Goal: Information Seeking & Learning: Understand process/instructions

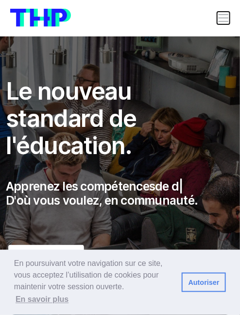
click at [220, 15] on span "Toggle navigation" at bounding box center [223, 18] width 13 height 13
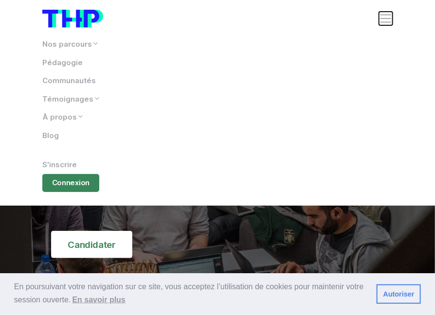
click at [240, 20] on span "Toggle navigation" at bounding box center [386, 19] width 14 height 14
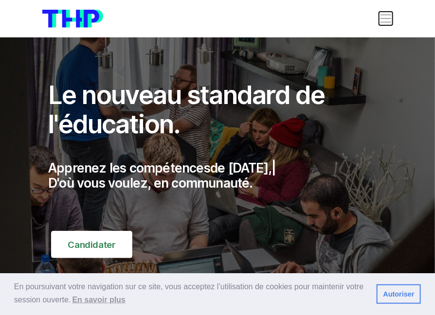
click at [240, 20] on span "Toggle navigation" at bounding box center [386, 19] width 14 height 14
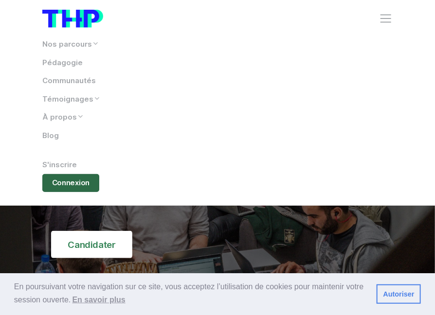
click at [63, 187] on link "Connexion" at bounding box center [70, 183] width 57 height 18
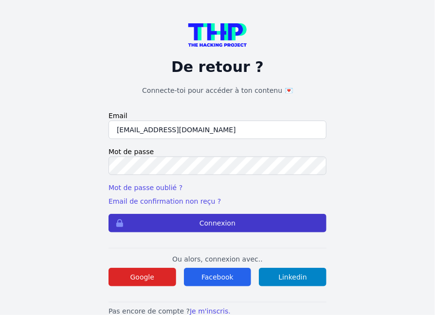
type input "[EMAIL_ADDRESS][DOMAIN_NAME]"
click at [185, 225] on button "Connexion" at bounding box center [217, 223] width 218 height 18
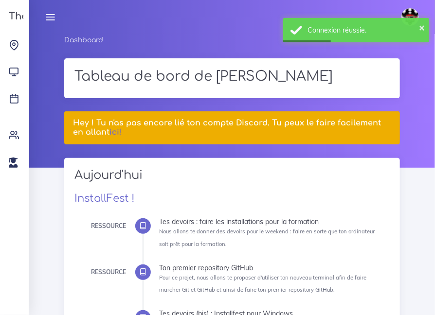
click at [53, 16] on icon at bounding box center [50, 17] width 11 height 11
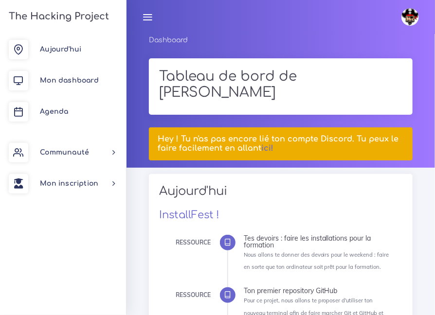
click at [254, 203] on h2 "Aujourd'hui" at bounding box center [280, 194] width 243 height 21
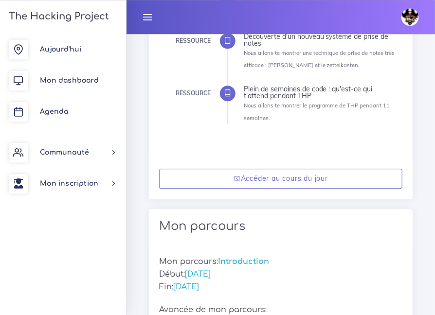
scroll to position [541, 0]
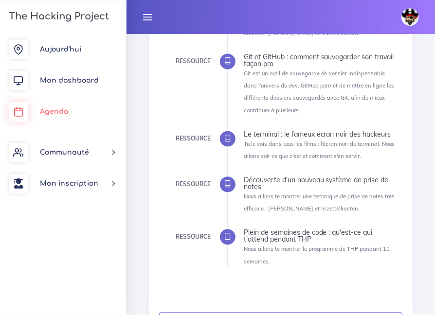
click at [55, 106] on link "Agenda" at bounding box center [63, 111] width 126 height 31
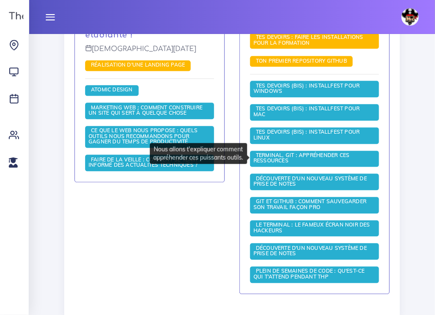
scroll to position [632, 0]
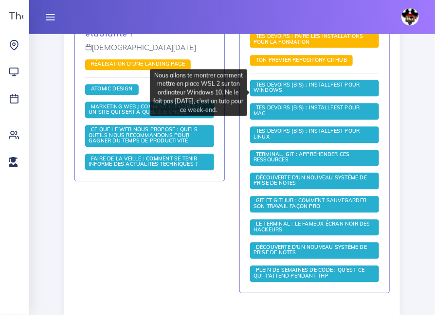
click at [278, 91] on span "Tes devoirs (bis) : Installfest pour Windows" at bounding box center [306, 88] width 107 height 13
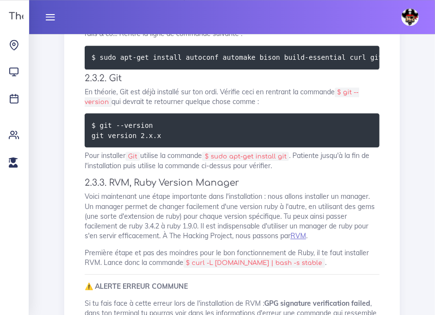
scroll to position [0, 287]
click at [177, 63] on code "$ sudo apt-get install autoconf automake bison build-essential curl git-core li…" at bounding box center [365, 57] width 1122 height 11
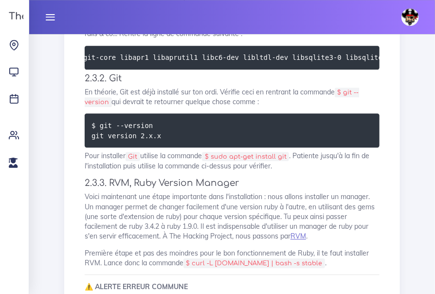
click at [219, 70] on pre "$ sudo apt-get install autoconf automake bison build-essential curl git-core li…" at bounding box center [232, 58] width 295 height 24
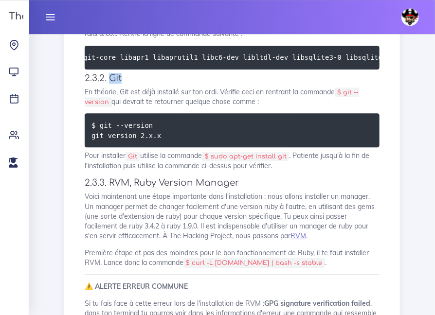
click at [219, 84] on h4 "2.3.2. Git" at bounding box center [232, 78] width 295 height 11
click at [204, 63] on code "$ sudo apt-get install autoconf automake bison build-essential curl git-core li…" at bounding box center [365, 57] width 1122 height 11
click at [90, 63] on code "$ sudo apt-get install autoconf automake bison build-essential curl git-core li…" at bounding box center [365, 57] width 1122 height 11
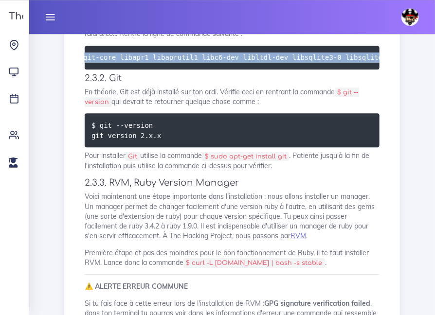
click at [90, 63] on code "$ sudo apt-get install autoconf automake bison build-essential curl git-core li…" at bounding box center [365, 57] width 1122 height 11
copy code "$ sudo apt-get install autoconf automake bison build-essential curl git-core li…"
click at [220, 63] on code "$ sudo apt-get install autoconf automake bison build-essential curl git-core li…" at bounding box center [365, 57] width 1122 height 11
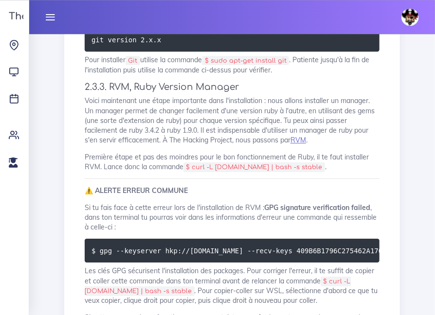
scroll to position [0, 101]
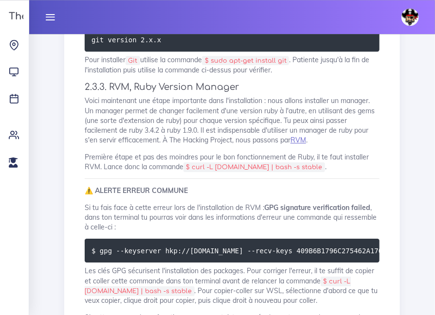
copy code "$ sudo apt-get install autoconf automake bison build-essential curl git-core li…"
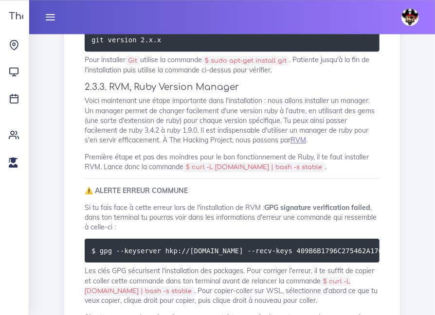
copy code "$ sudo apt-get install autoconf automake bison build-essential curl git-core li…"
click at [233, 11] on p "En théorie, Git est déjà installé sur ton ordi. Vérifie ceci en rentrant la com…" at bounding box center [232, 1] width 295 height 20
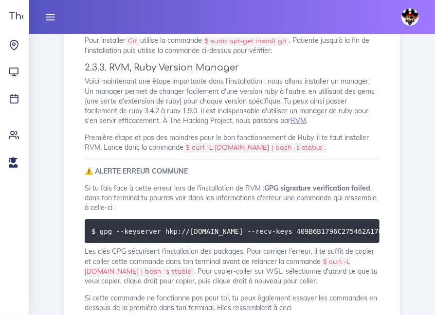
scroll to position [1997, 0]
drag, startPoint x: 169, startPoint y: 205, endPoint x: 97, endPoint y: 205, distance: 71.5
click at [97, 32] on pre "$ git --version git version 2.x.x" at bounding box center [232, 15] width 295 height 34
copy code "git --version"
click at [238, 32] on pre "$ git --version git version 2.x.x" at bounding box center [232, 15] width 295 height 34
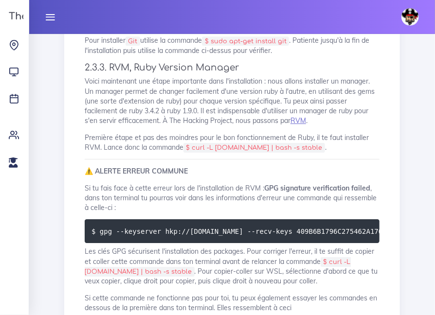
click at [131, 26] on code "$ git --version git version 2.x.x" at bounding box center [127, 15] width 72 height 21
copy code "$ git --version"
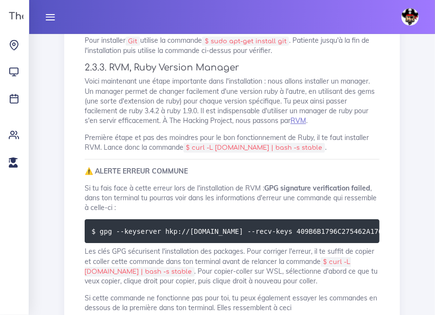
click at [121, 26] on code "$ git --version git version 2.x.x" at bounding box center [127, 15] width 72 height 21
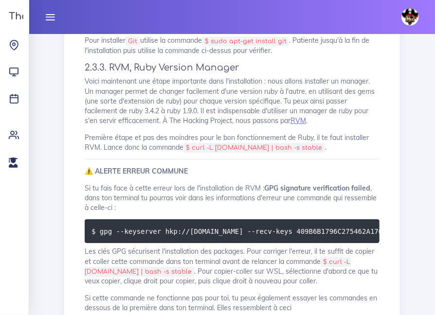
click at [121, 26] on code "$ git --version git version 2.x.x" at bounding box center [127, 15] width 72 height 21
copy code "$ git --version"
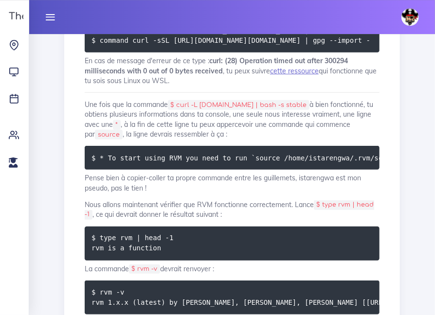
scroll to position [2297, 0]
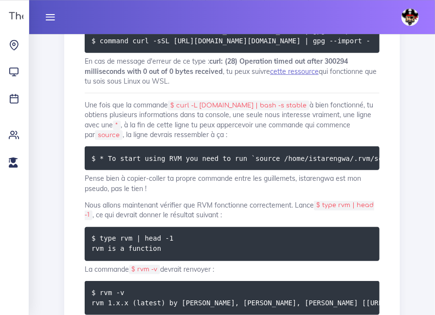
drag, startPoint x: 346, startPoint y: 71, endPoint x: 234, endPoint y: 72, distance: 111.9
copy code "curl -L get.rvm.io | bash -s stable"
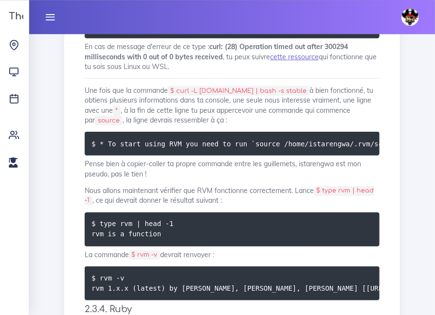
scroll to position [2312, 0]
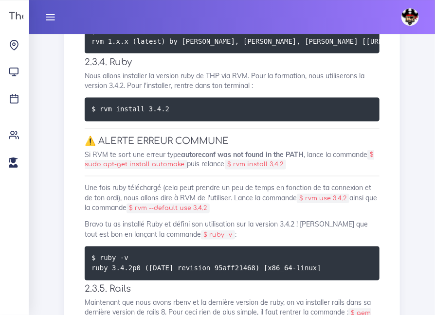
scroll to position [2559, 0]
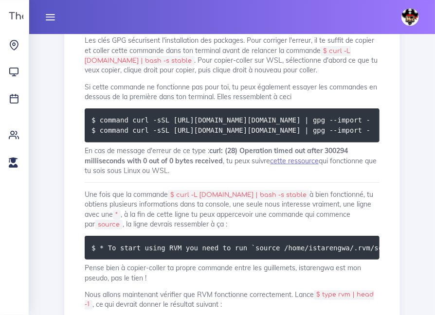
scroll to position [2209, 0]
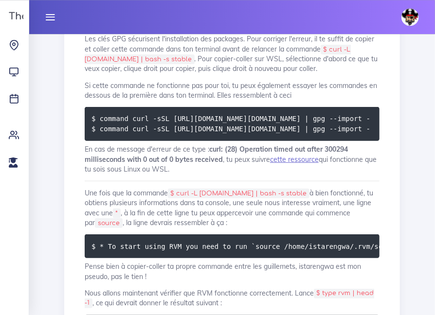
click at [177, 24] on code "$ gpg --keyserver hkp://keyserver.ubuntu.com --recv-keys 409B6B1796C275462A1703…" at bounding box center [361, 19] width 540 height 11
copy code "$ gpg --keyserver hkp://keyserver.ubuntu.com --recv-keys 409B6B1796C275462A1703…"
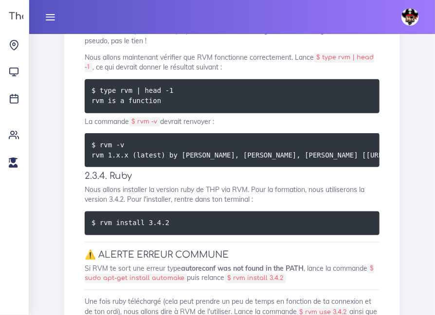
scroll to position [2447, 0]
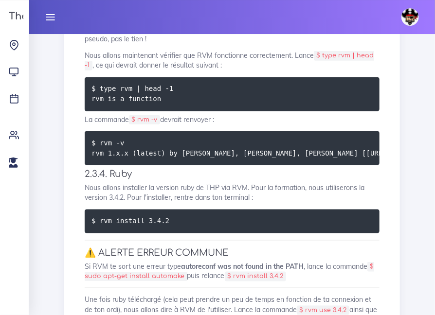
drag, startPoint x: 302, startPoint y: 203, endPoint x: 186, endPoint y: 198, distance: 116.4
copy code "curl -L get.rvm.io | bash -s stable"
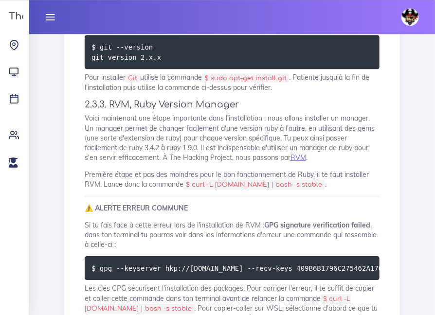
scroll to position [1959, 0]
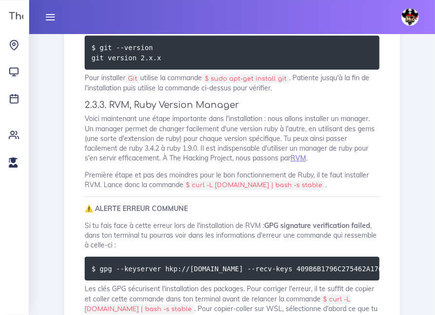
copy code "$ sudo apt-get install autoconf automake bison build-essential curl git-core li…"
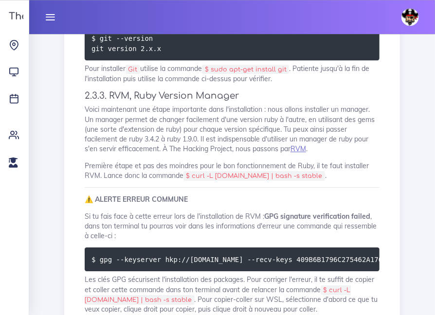
scroll to position [1969, 0]
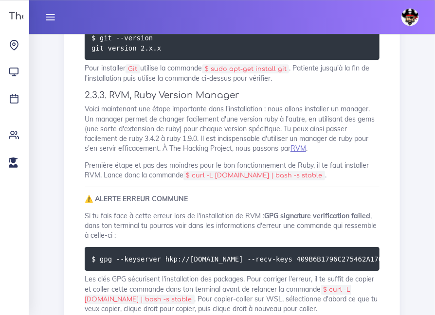
click at [379, 19] on p "En théorie, Git est déjà installé sur ton ordi. Vérifie ceci en rentrant la com…" at bounding box center [232, 10] width 295 height 20
drag, startPoint x: 147, startPoint y: 234, endPoint x: 97, endPoint y: 236, distance: 50.6
click at [97, 54] on code "$ git --version git version 2.x.x" at bounding box center [127, 43] width 72 height 21
click at [128, 54] on code "$ git --version git version 2.x.x" at bounding box center [127, 43] width 72 height 21
drag, startPoint x: 98, startPoint y: 234, endPoint x: 152, endPoint y: 235, distance: 54.0
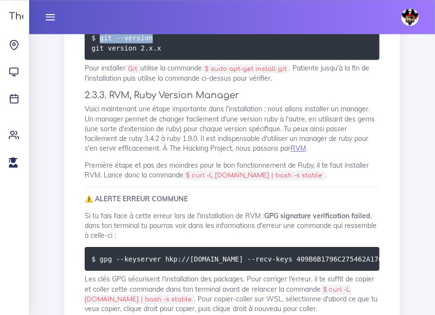
click at [152, 60] on pre "$ git --version git version 2.x.x" at bounding box center [232, 43] width 295 height 34
drag, startPoint x: 98, startPoint y: 234, endPoint x: 147, endPoint y: 237, distance: 48.8
click at [147, 54] on code "$ git --version git version 2.x.x" at bounding box center [127, 43] width 72 height 21
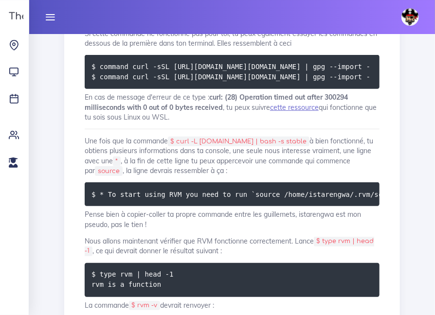
scroll to position [2262, 0]
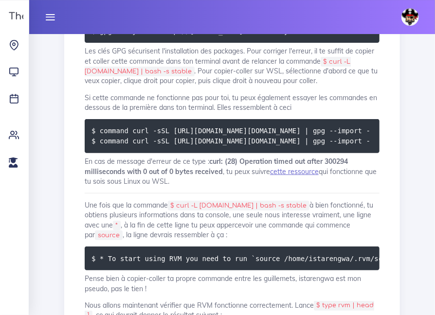
scroll to position [2196, 0]
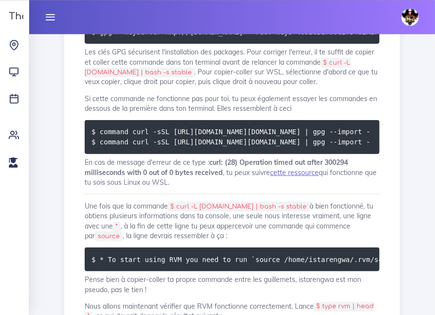
drag, startPoint x: 232, startPoint y: 169, endPoint x: 350, endPoint y: 167, distance: 118.2
drag, startPoint x: 234, startPoint y: 170, endPoint x: 351, endPoint y: 171, distance: 117.7
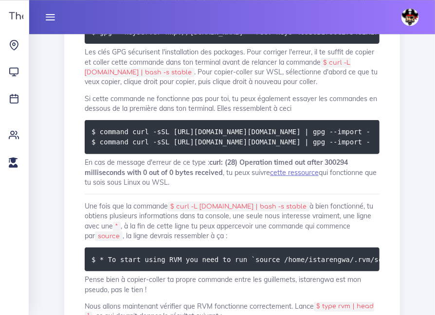
drag, startPoint x: 234, startPoint y: 171, endPoint x: 353, endPoint y: 169, distance: 118.7
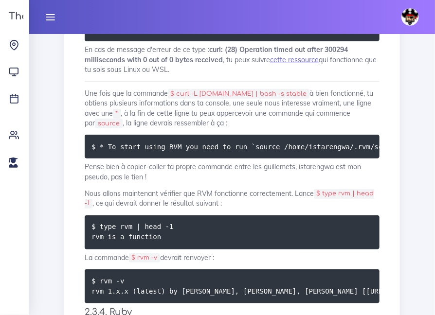
scroll to position [2315, 0]
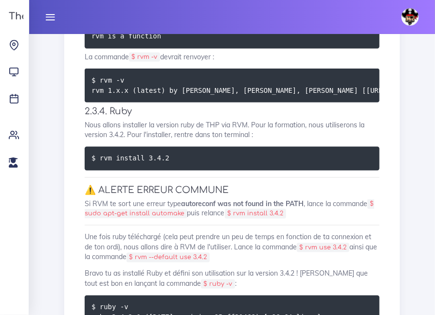
scroll to position [2512, 0]
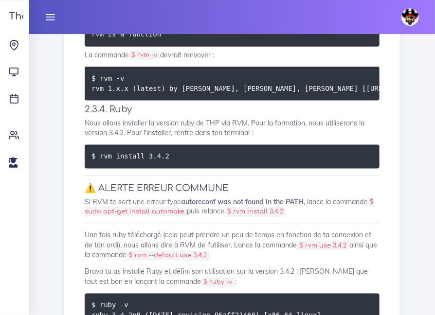
drag, startPoint x: 188, startPoint y: 139, endPoint x: 299, endPoint y: 142, distance: 111.0
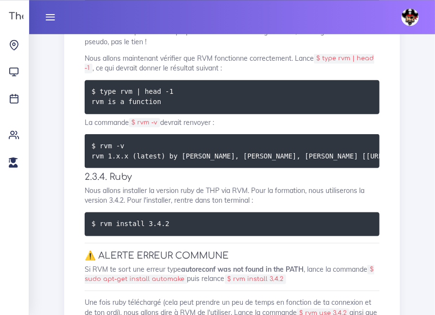
scroll to position [2449, 0]
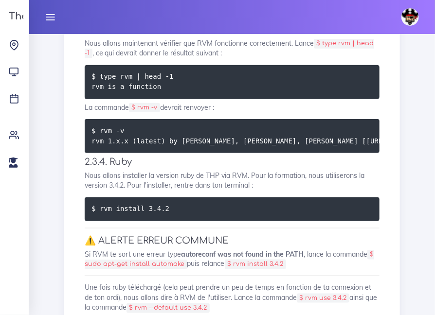
scroll to position [2465, 0]
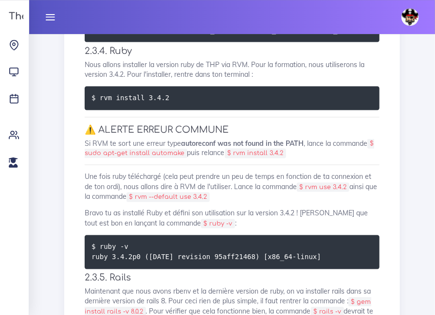
scroll to position [2570, 0]
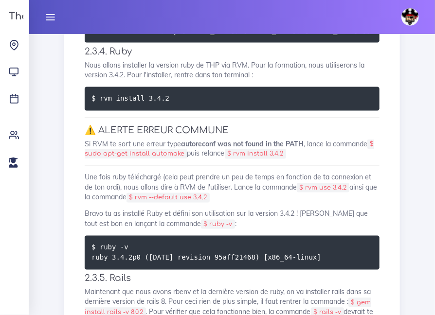
drag, startPoint x: 99, startPoint y: 229, endPoint x: 168, endPoint y: 228, distance: 68.6
drag, startPoint x: 98, startPoint y: 227, endPoint x: 184, endPoint y: 232, distance: 86.2
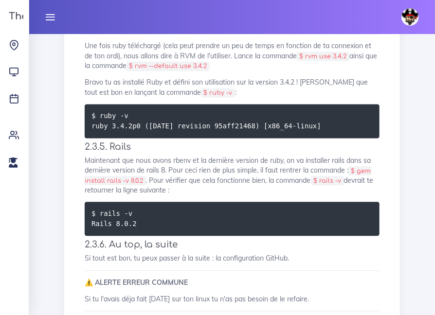
scroll to position [2703, 0]
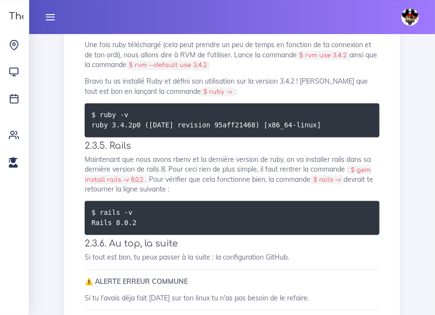
drag, startPoint x: 122, startPoint y: 150, endPoint x: 98, endPoint y: 150, distance: 23.8
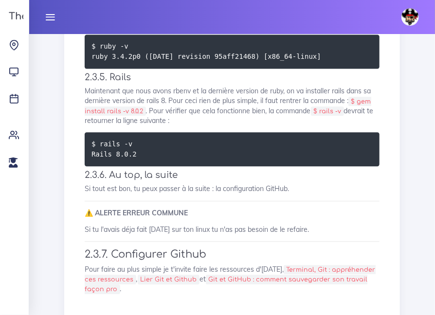
scroll to position [2772, 0]
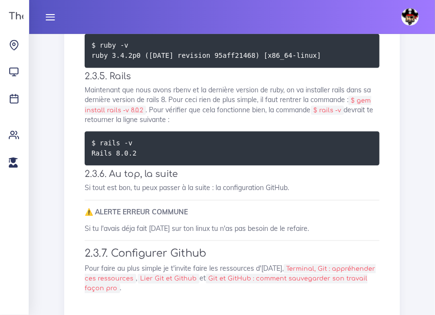
drag, startPoint x: 162, startPoint y: 163, endPoint x: 98, endPoint y: 165, distance: 63.3
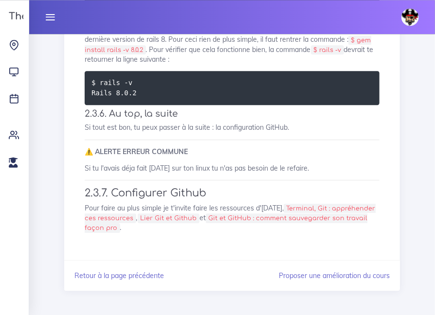
scroll to position [2836, 0]
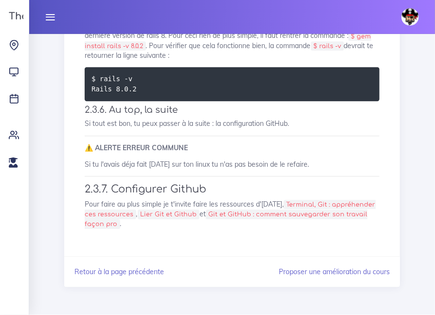
drag, startPoint x: 126, startPoint y: 261, endPoint x: 98, endPoint y: 258, distance: 28.3
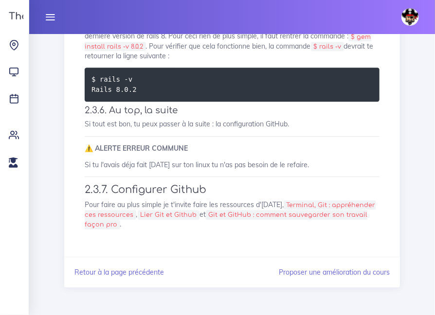
scroll to position [2956, 0]
drag, startPoint x: 217, startPoint y: 208, endPoint x: 139, endPoint y: 211, distance: 77.9
click at [139, 52] on code "$ gem install rails -v 8.0.2" at bounding box center [228, 41] width 287 height 19
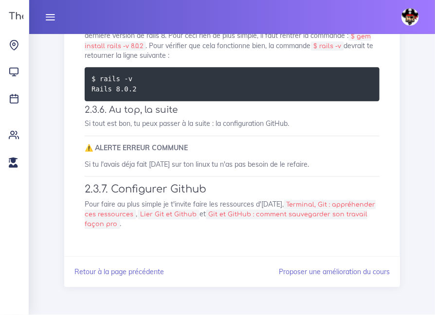
scroll to position [2956, 0]
drag, startPoint x: 156, startPoint y: 222, endPoint x: 134, endPoint y: 222, distance: 21.9
click at [311, 52] on code "$ rails -v" at bounding box center [327, 47] width 33 height 10
click at [376, 61] on p "Maintenant que nous avons rbenv et la dernière version de ruby, on va installer…" at bounding box center [232, 40] width 295 height 39
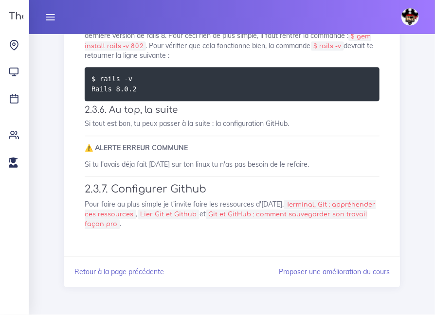
drag, startPoint x: 301, startPoint y: 87, endPoint x: 224, endPoint y: 89, distance: 76.4
drag, startPoint x: 225, startPoint y: 87, endPoint x: 304, endPoint y: 85, distance: 78.8
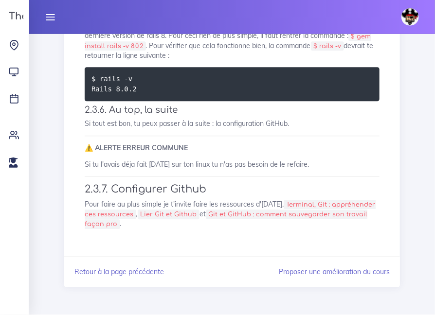
drag, startPoint x: 216, startPoint y: 237, endPoint x: 138, endPoint y: 238, distance: 77.8
click at [138, 52] on code "$ gem install rails -v 8.0.2" at bounding box center [228, 41] width 287 height 19
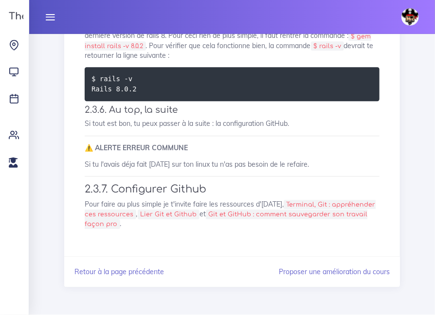
click at [133, 102] on pre "$ rails -v Rails 8.0.2" at bounding box center [232, 85] width 295 height 34
drag, startPoint x: 128, startPoint y: 271, endPoint x: 98, endPoint y: 270, distance: 29.7
click at [98, 95] on code "$ rails -v Rails 8.0.2" at bounding box center [115, 84] width 48 height 21
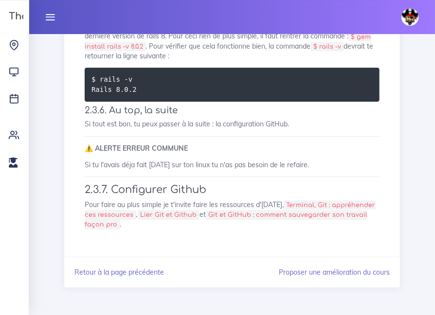
scroll to position [3133, 0]
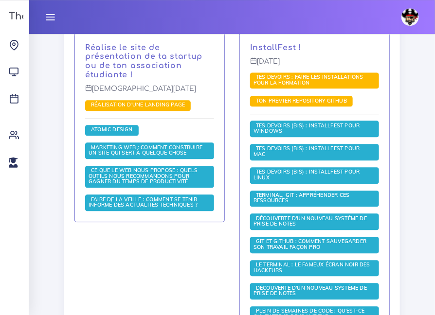
scroll to position [591, 0]
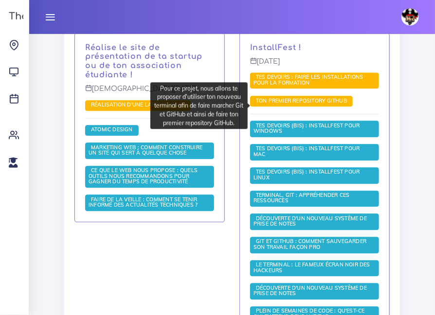
click at [283, 105] on span "Ton premier repository GitHub" at bounding box center [301, 101] width 96 height 7
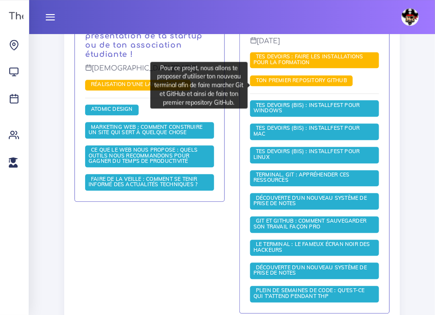
scroll to position [611, 0]
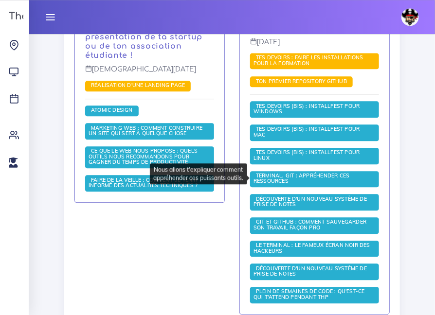
click at [305, 176] on span "Terminal, Git : appréhender ces ressources" at bounding box center [301, 178] width 96 height 13
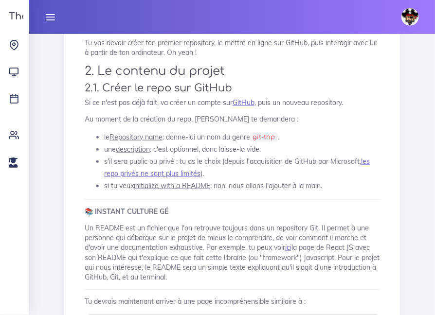
scroll to position [187, 0]
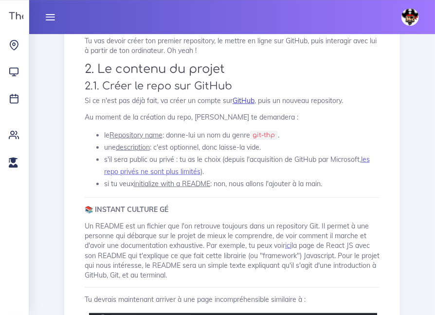
click at [254, 105] on link "GitHub" at bounding box center [244, 100] width 22 height 9
click at [214, 17] on div "Mamady Arafan Éditer profil Lier son compte Zone à risques Déconnexion" at bounding box center [232, 17] width 388 height 34
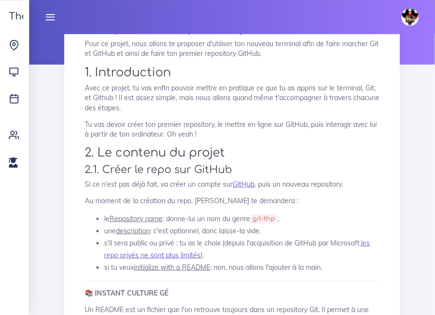
scroll to position [104, 0]
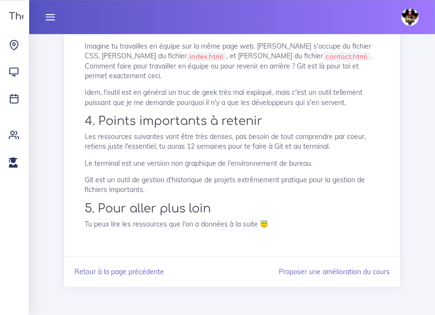
scroll to position [790, 0]
click at [44, 22] on link at bounding box center [50, 17] width 24 height 34
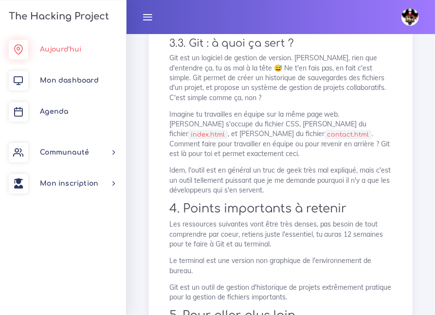
click at [54, 54] on link "Aujourd'hui" at bounding box center [63, 49] width 126 height 31
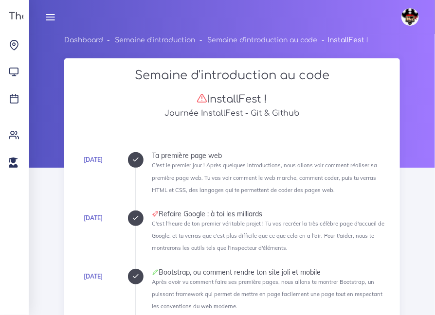
click at [54, 19] on icon at bounding box center [50, 17] width 11 height 11
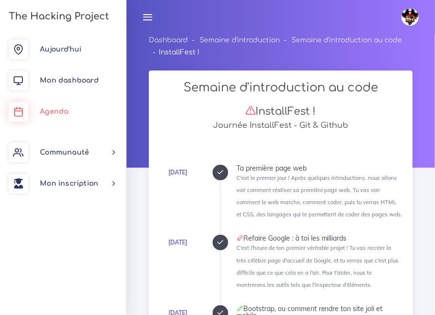
click at [61, 110] on span "Agenda" at bounding box center [54, 111] width 28 height 7
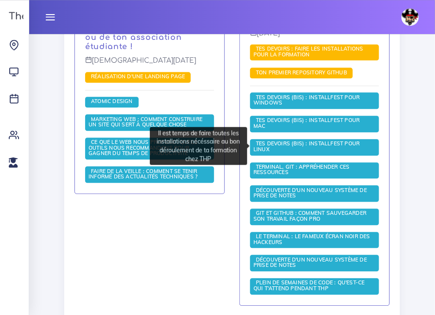
scroll to position [620, 0]
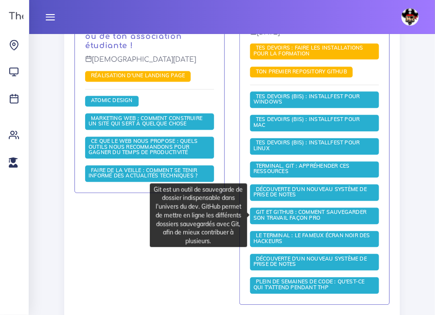
click at [301, 216] on span "Git et GitHub : comment sauvegarder son travail façon pro" at bounding box center [309, 215] width 113 height 13
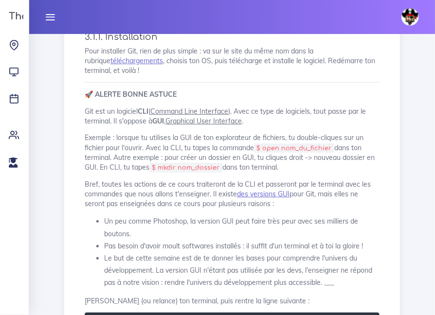
scroll to position [1064, 0]
click at [113, 65] on link "téléchargements" at bounding box center [136, 60] width 53 height 9
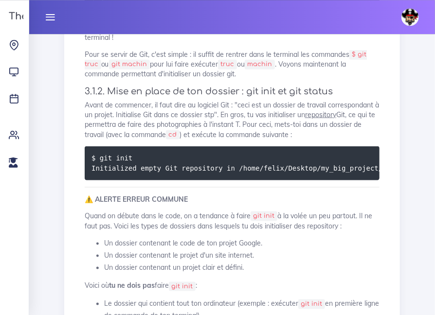
scroll to position [1384, 0]
